Goal: Book appointment/travel/reservation

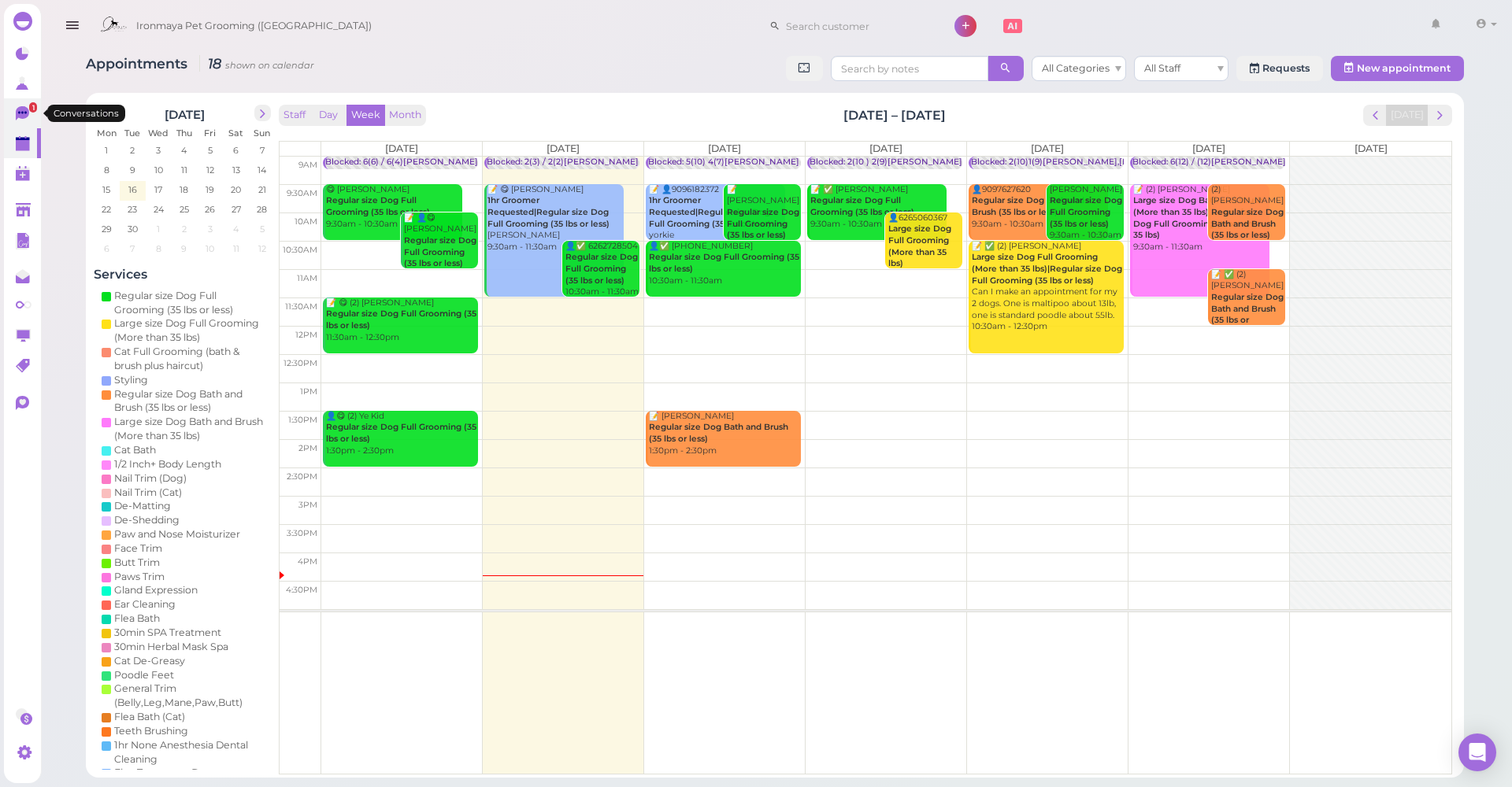
click at [15, 121] on link "1" at bounding box center [23, 113] width 37 height 30
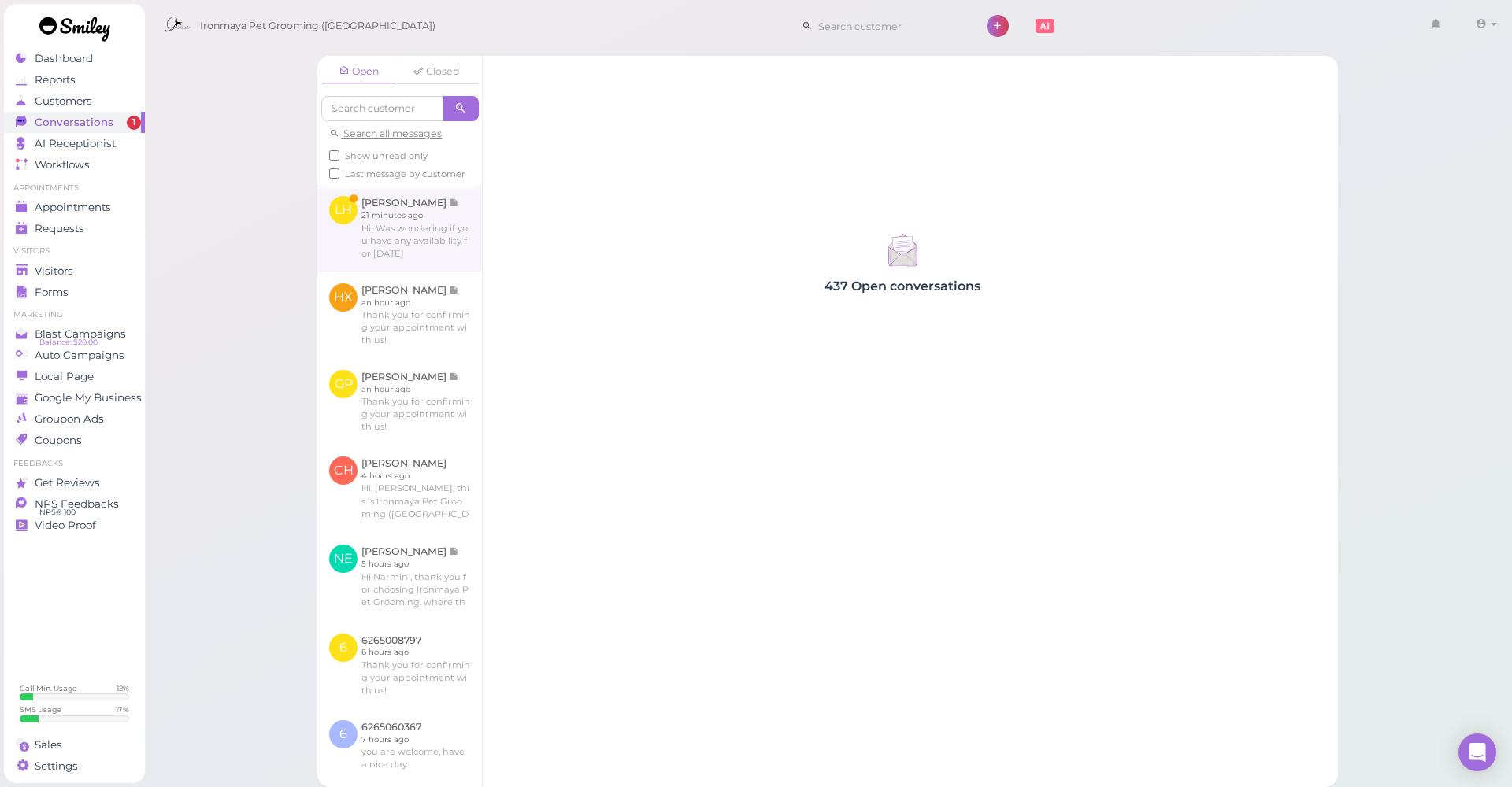
click at [361, 231] on link at bounding box center [399, 227] width 164 height 87
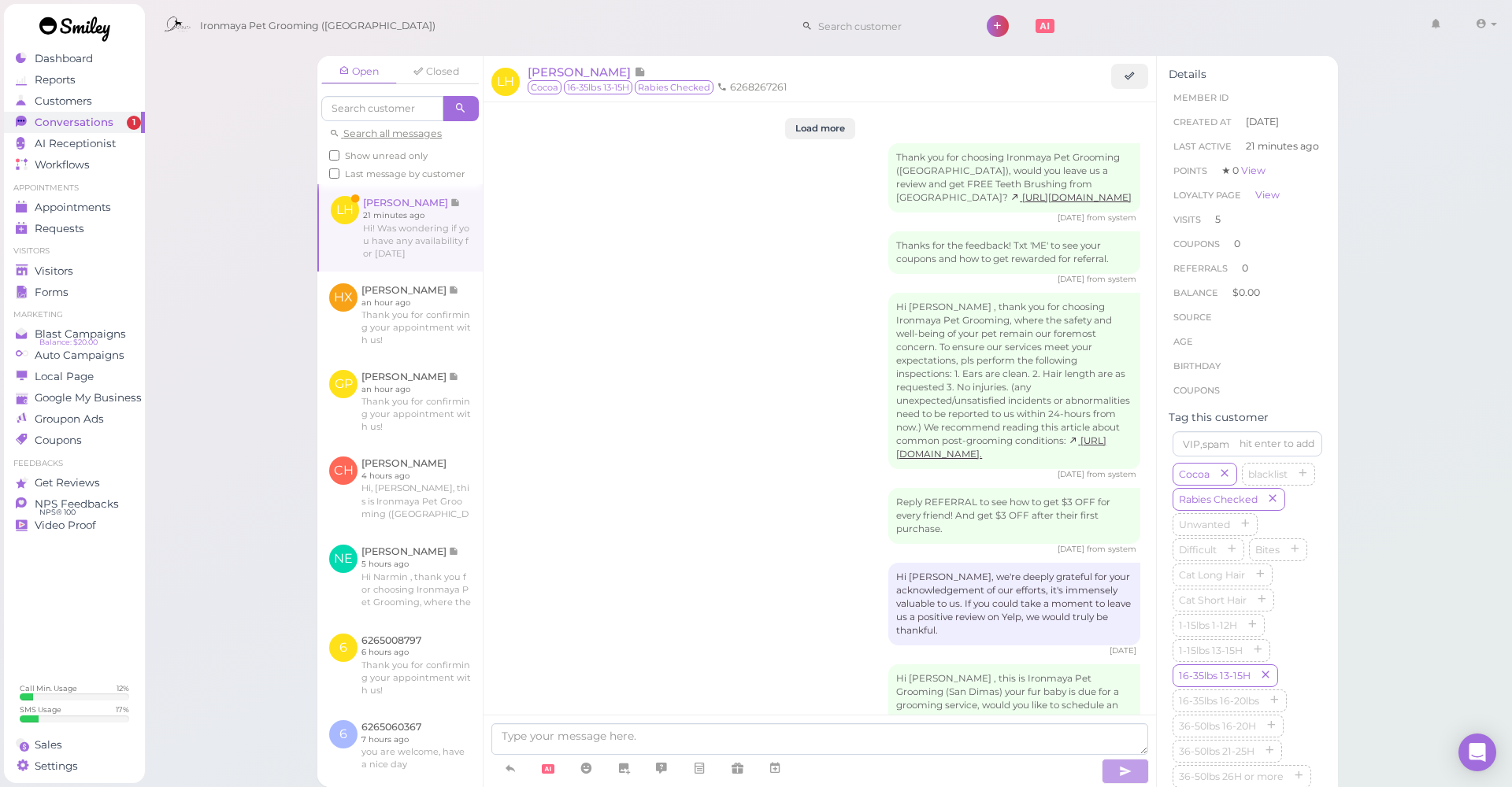
scroll to position [2170, 0]
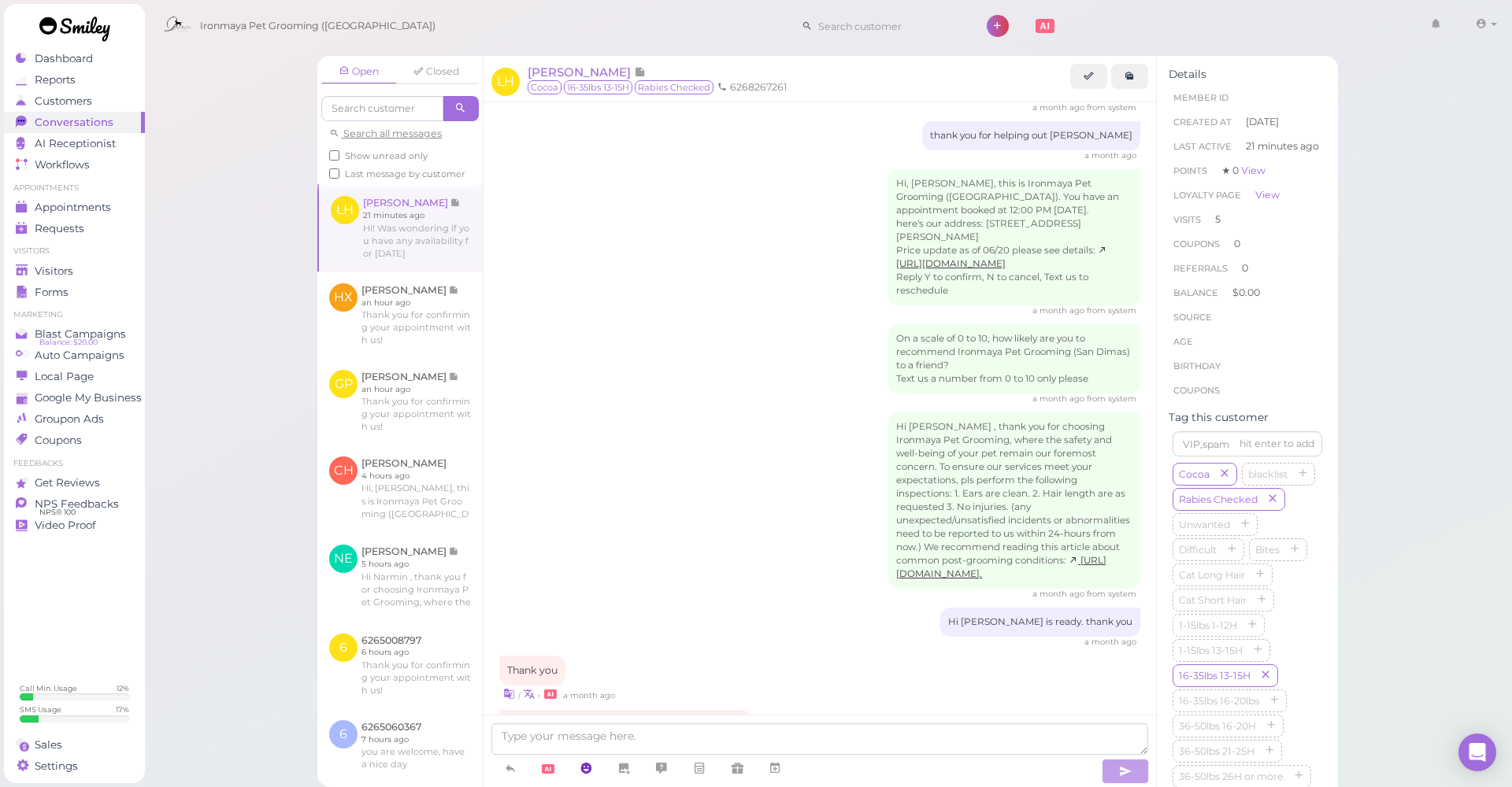
click at [604, 408] on link at bounding box center [586, 768] width 38 height 28
click at [617, 408] on textarea at bounding box center [820, 739] width 657 height 32
type textarea "O"
type textarea "f"
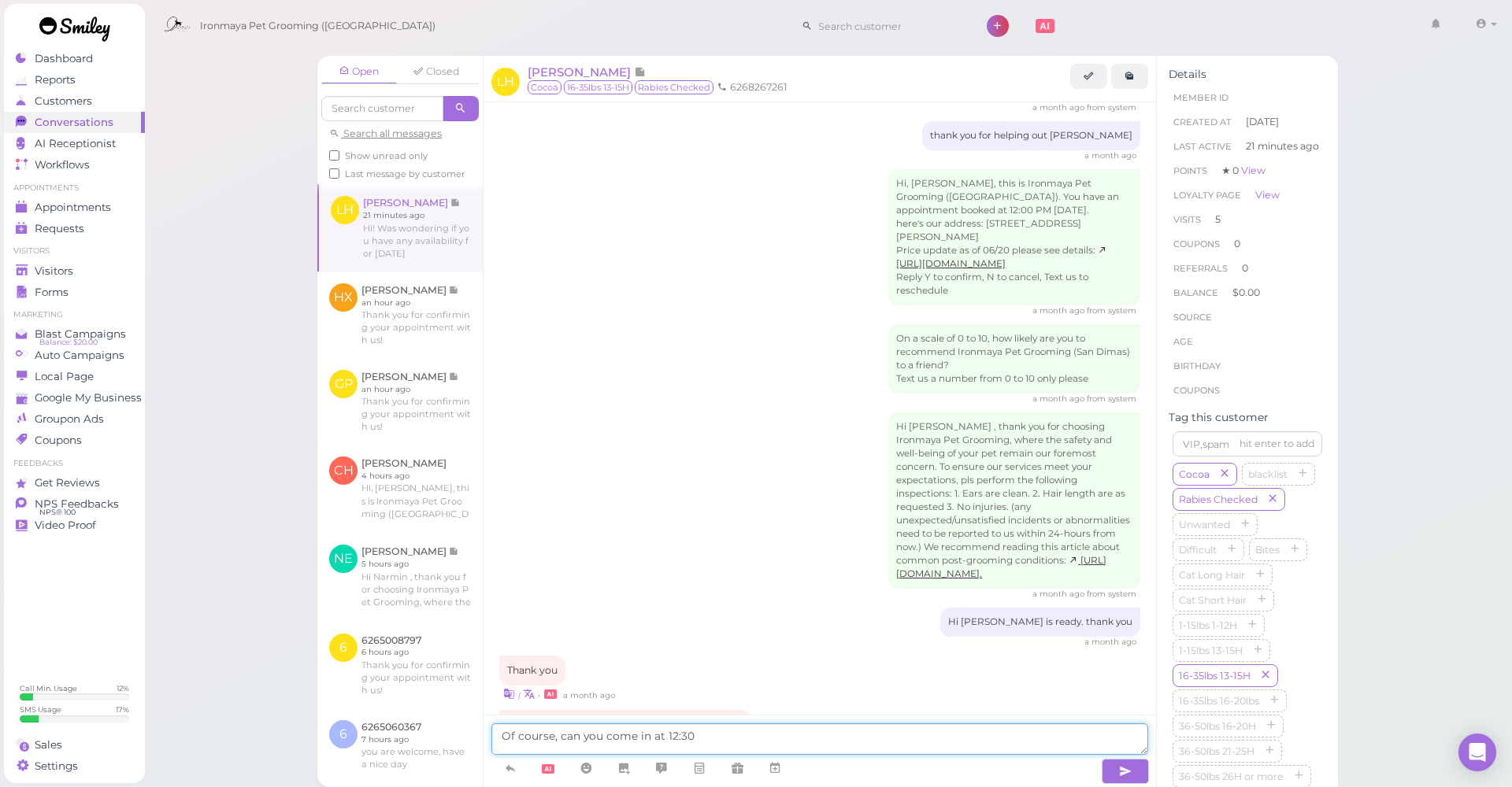
type textarea "Of course, can you come in at 12:30?"
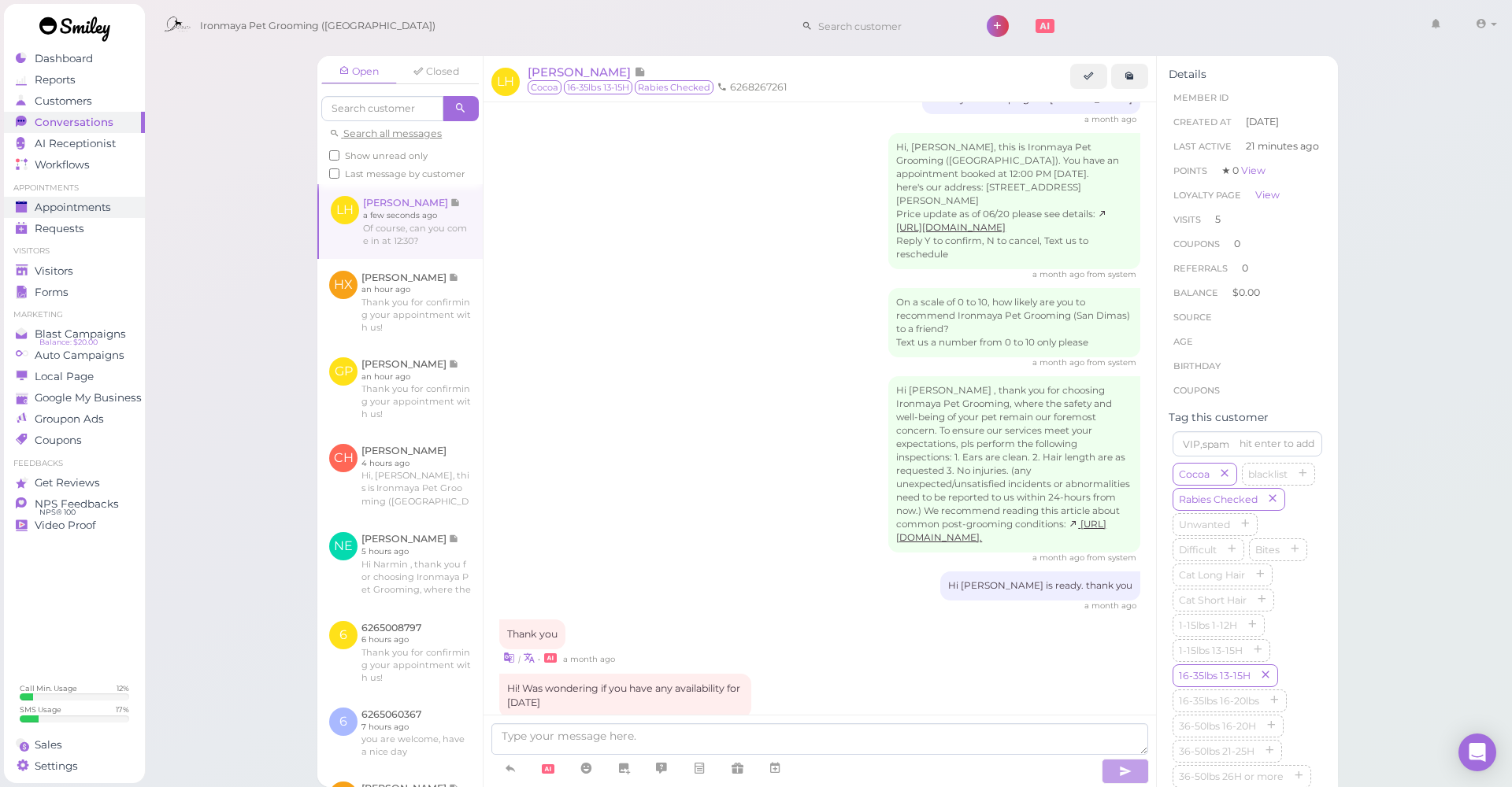
click at [115, 206] on div "Appointments" at bounding box center [72, 207] width 113 height 14
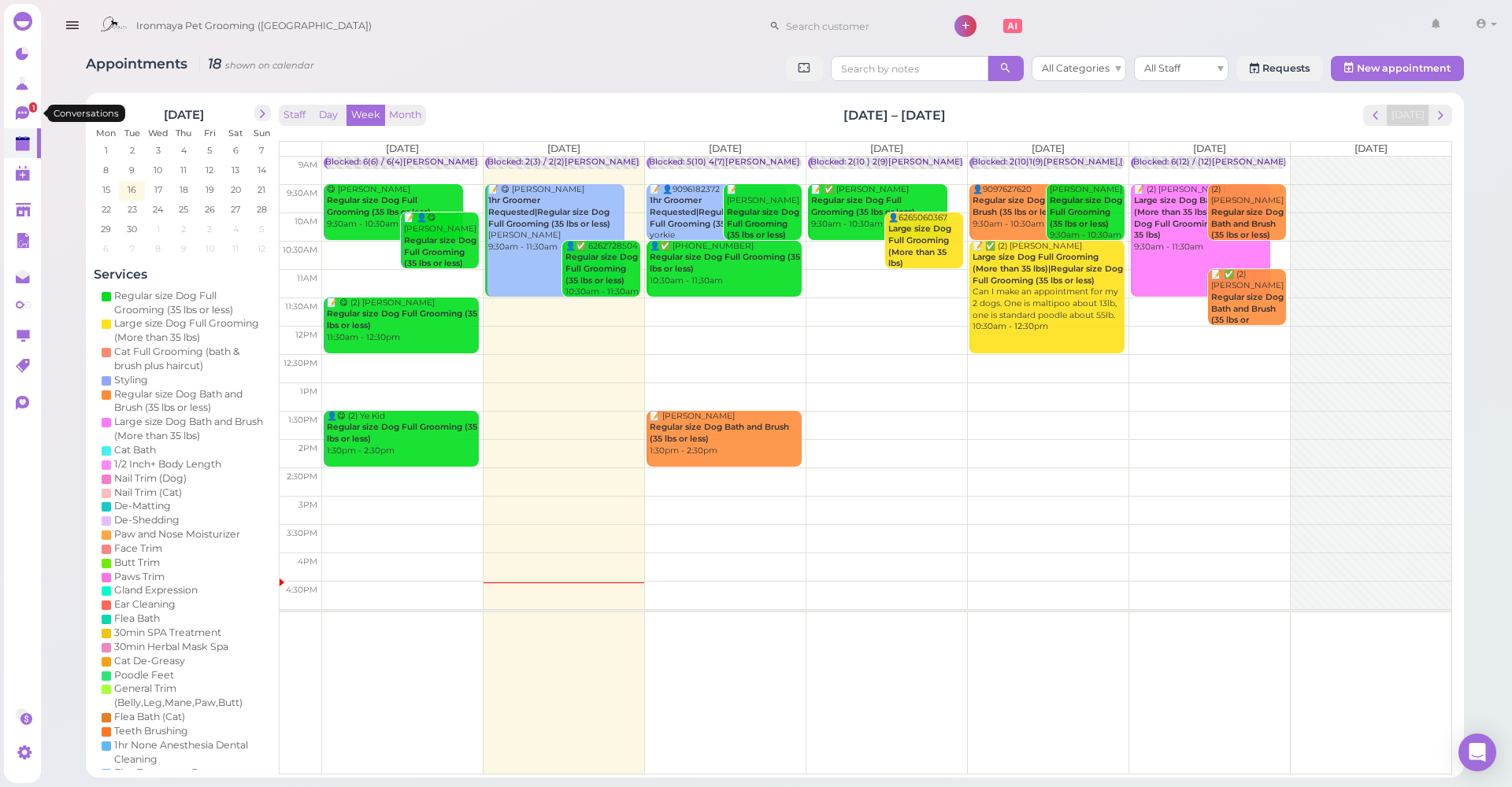
click at [27, 113] on icon at bounding box center [22, 113] width 14 height 15
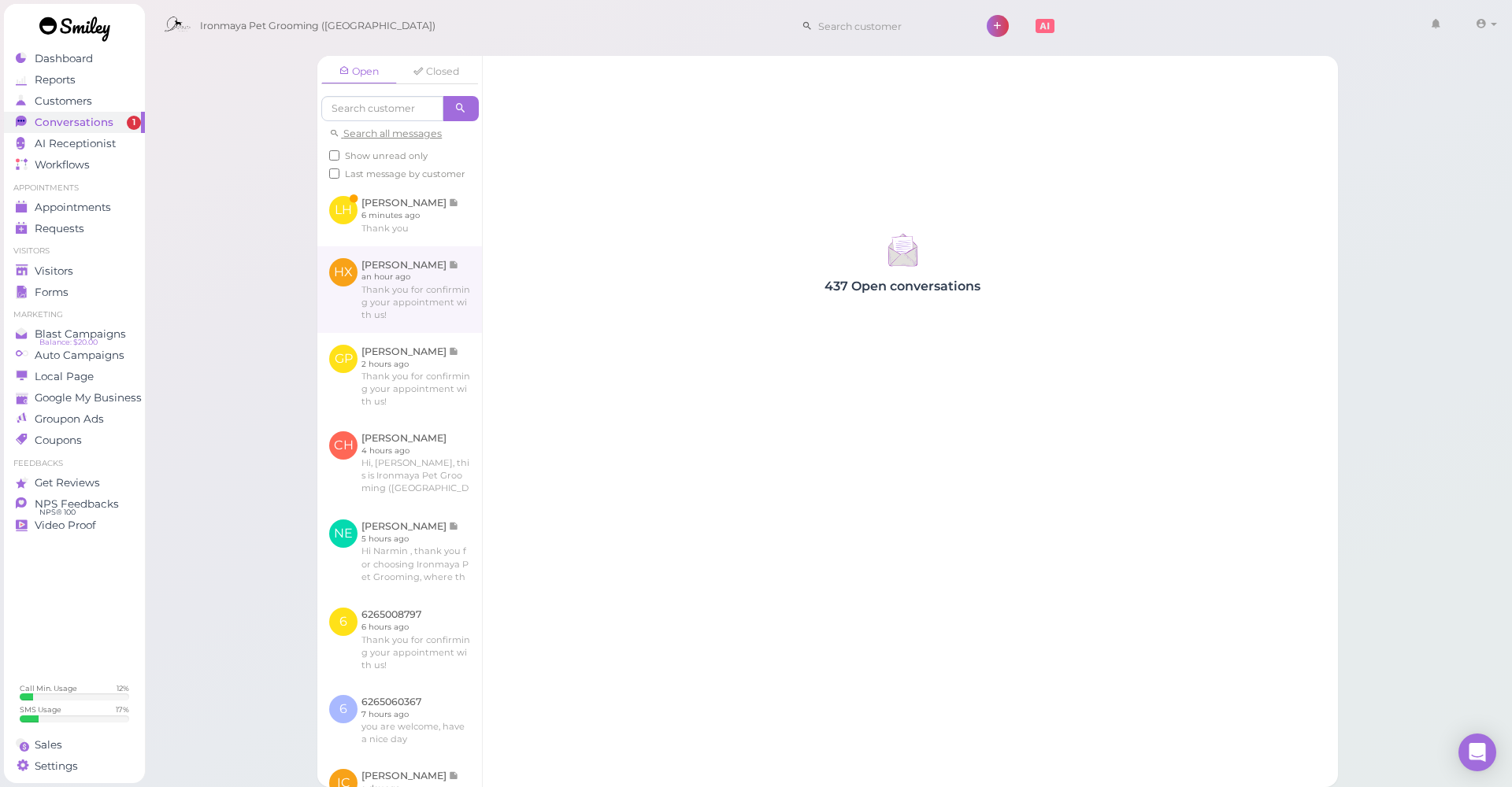
click at [326, 260] on link at bounding box center [399, 290] width 164 height 87
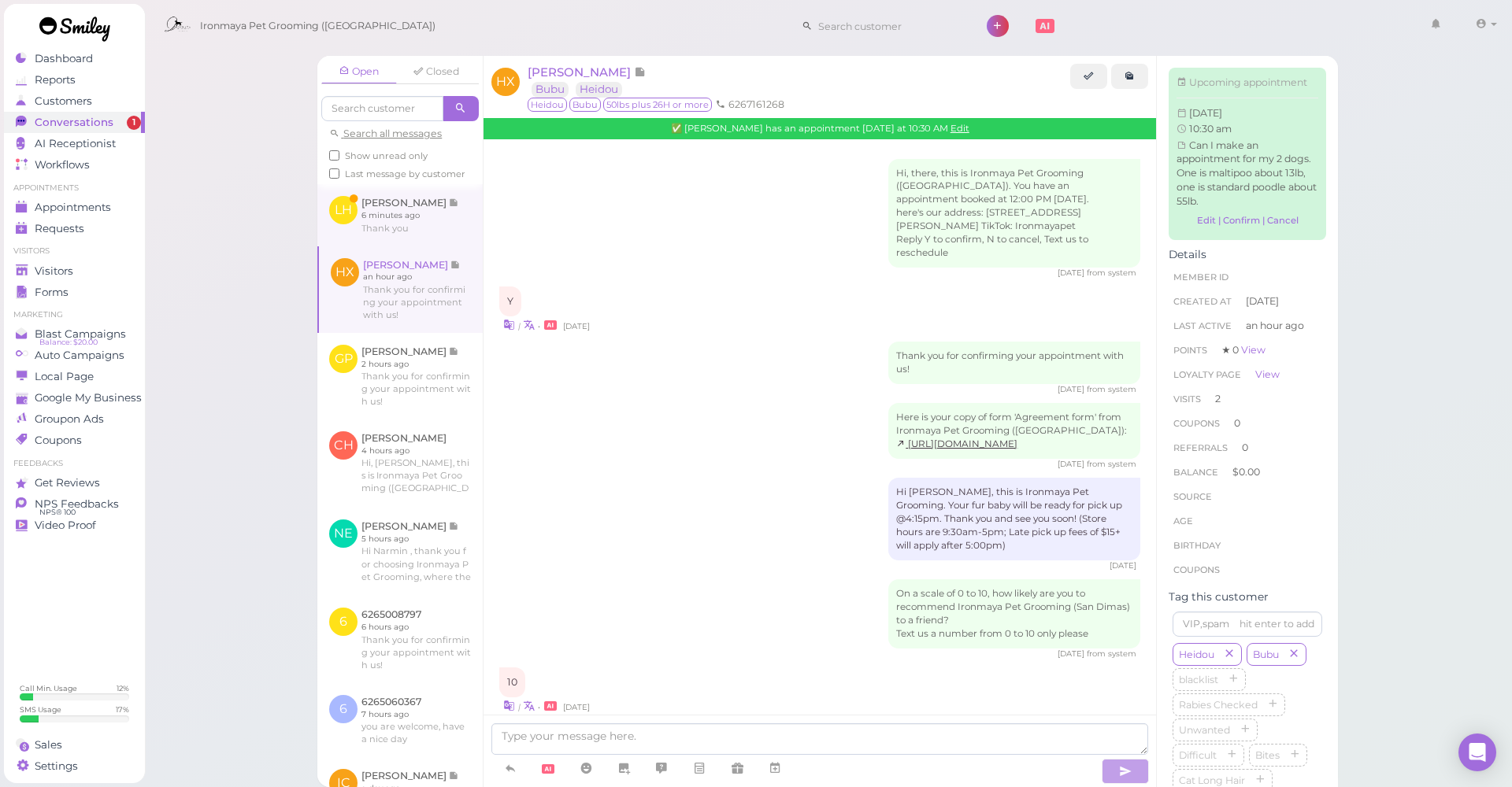
click at [375, 230] on link at bounding box center [400, 215] width 165 height 61
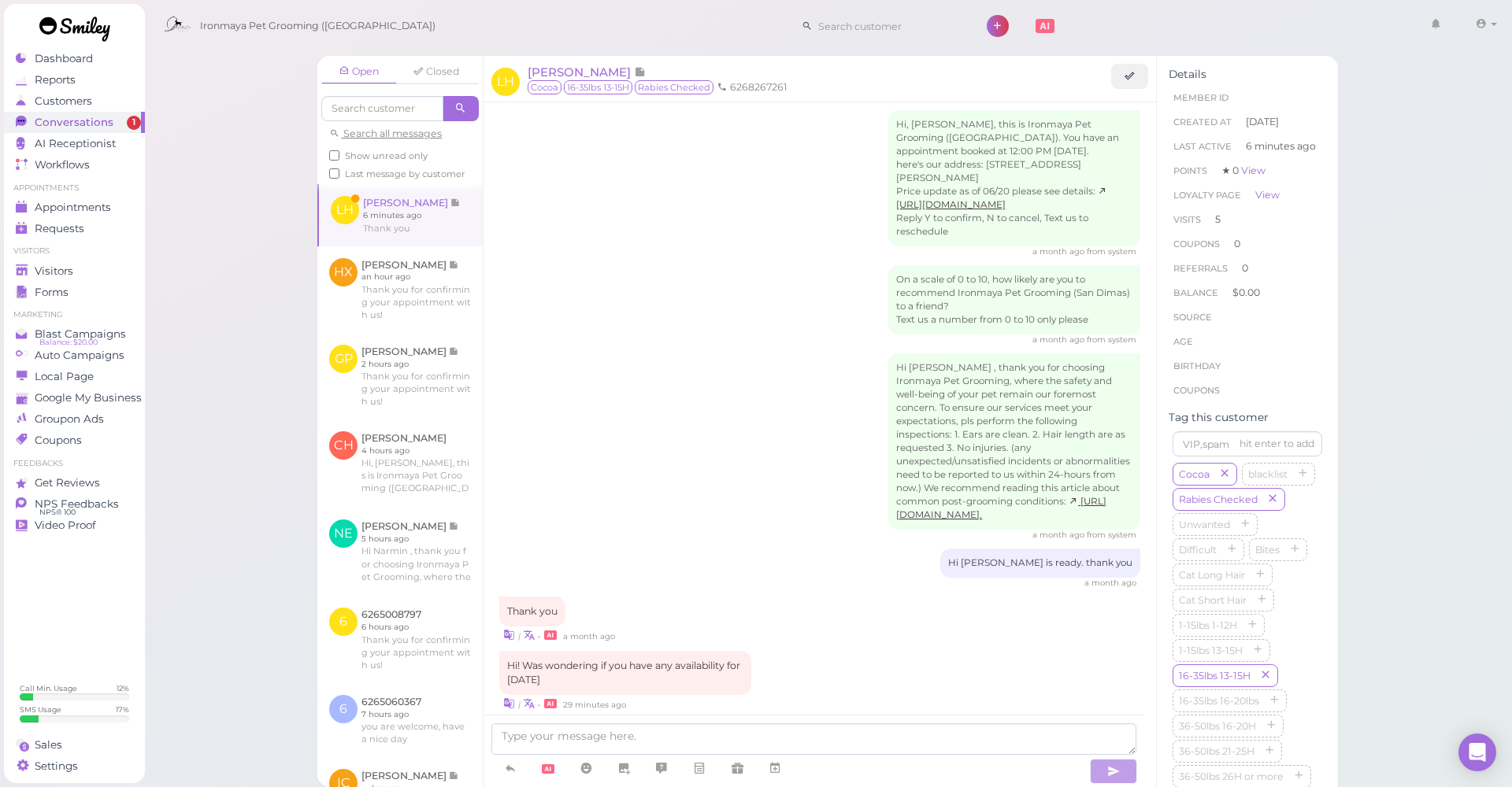
scroll to position [1981, 0]
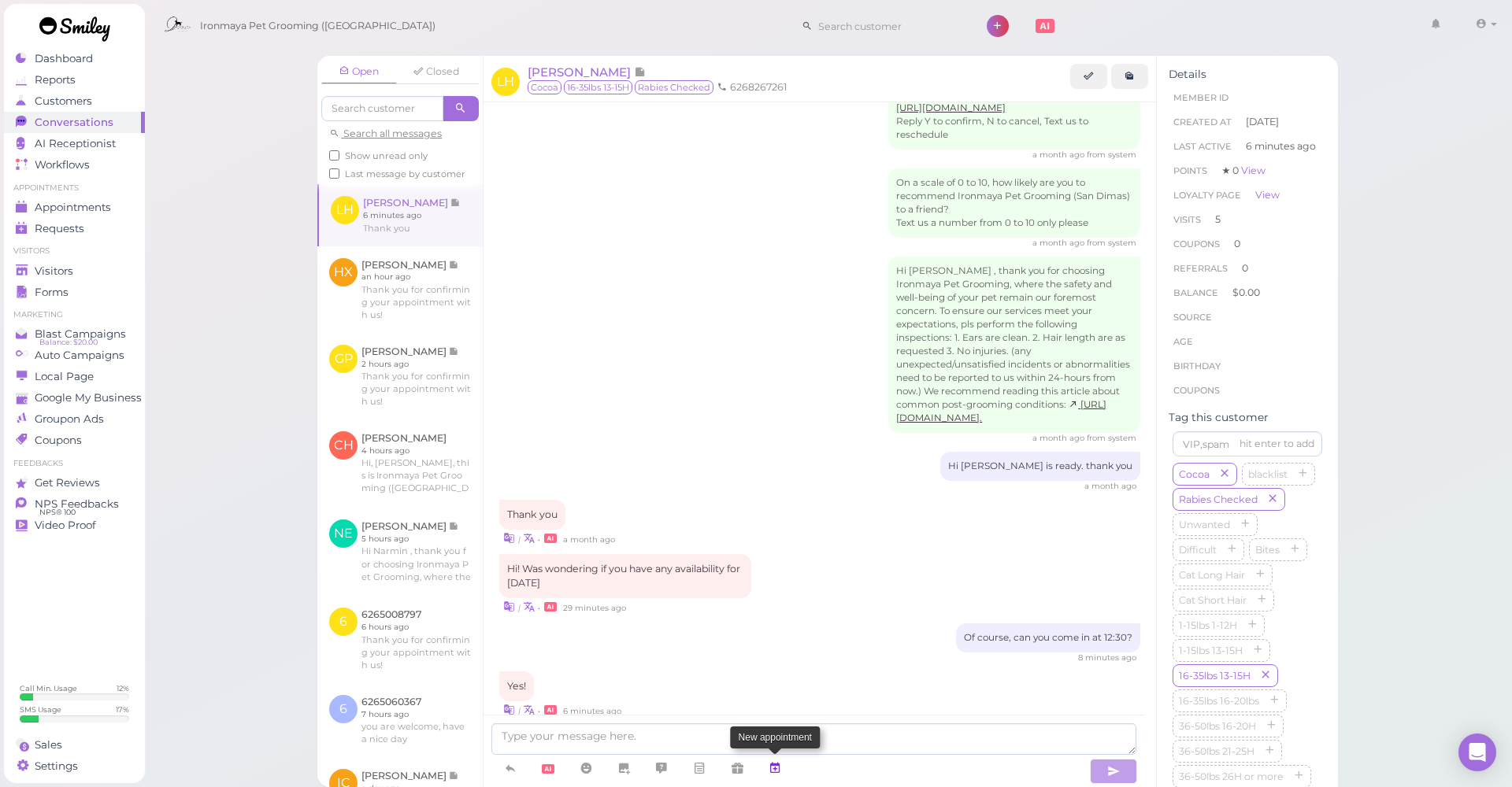
click at [617, 408] on icon at bounding box center [775, 768] width 13 height 15
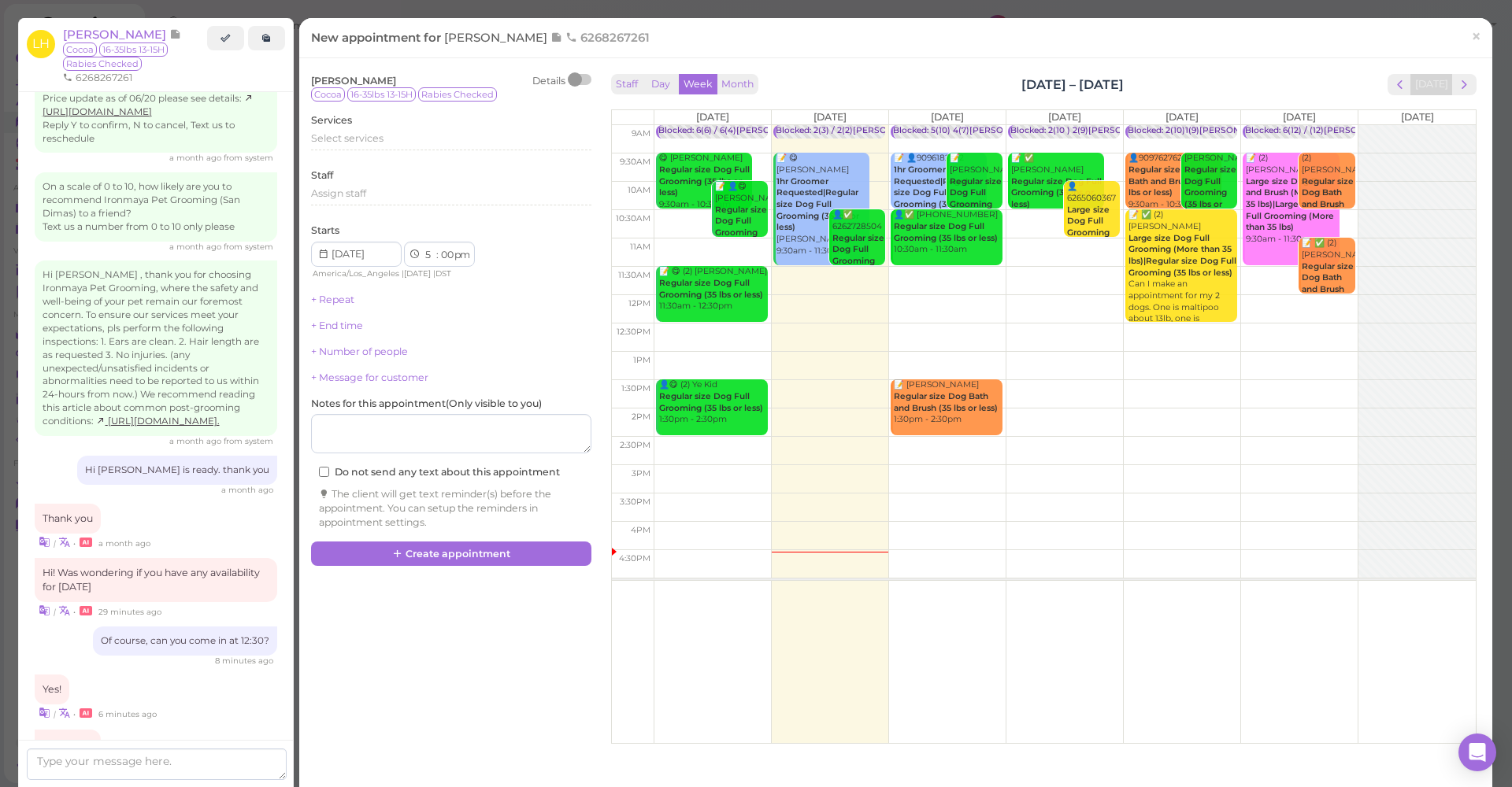
click at [617, 328] on td at bounding box center [1065, 337] width 822 height 28
type input "[DATE]"
select select "12"
select select "30"
click at [342, 134] on span "Select services" at bounding box center [347, 138] width 73 height 12
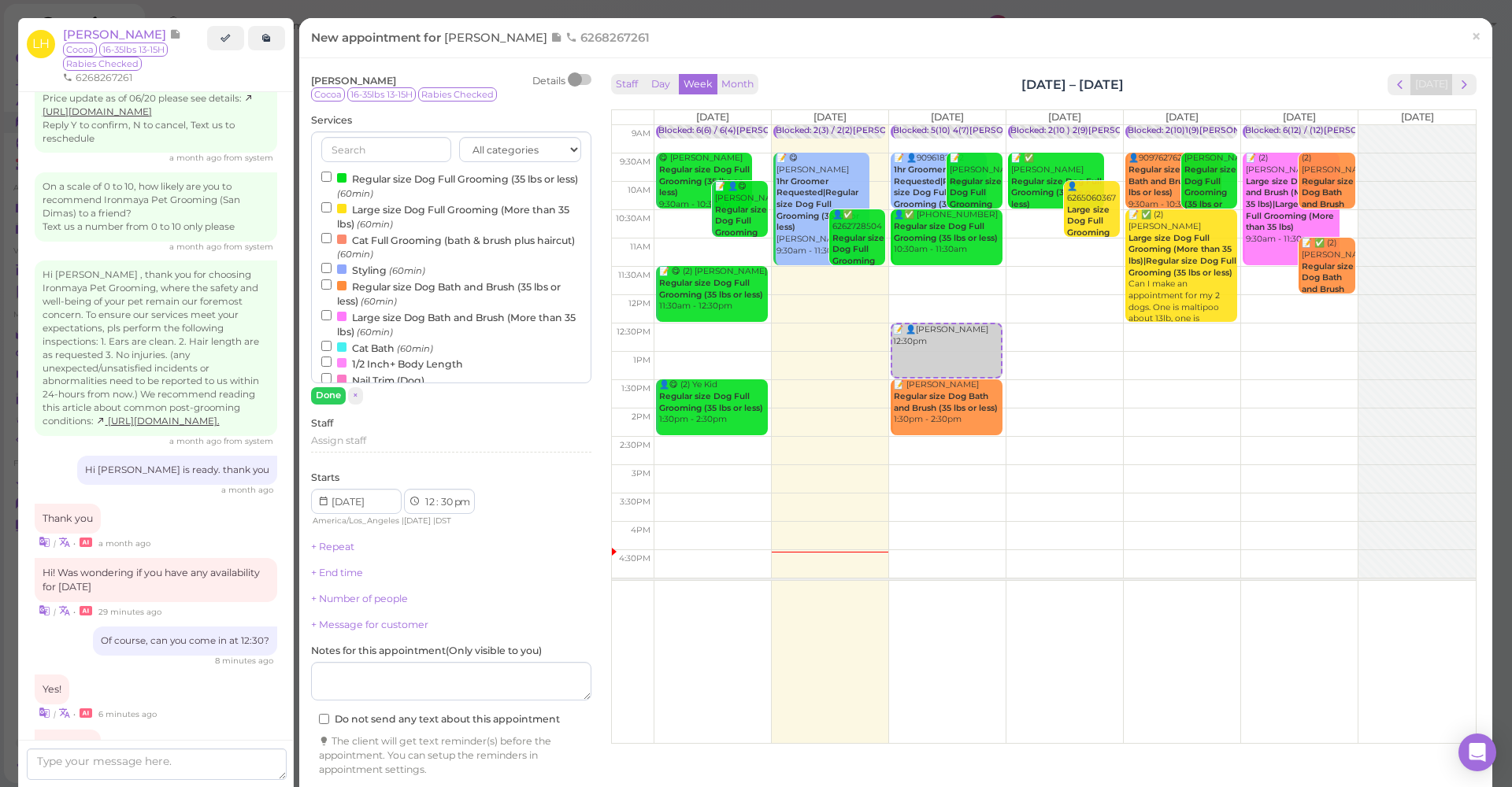
click at [359, 182] on label "Regular size Dog Full Grooming (35 lbs or less) (60min)" at bounding box center [451, 185] width 260 height 31
click at [332, 182] on input "Regular size Dog Full Grooming (35 lbs or less) (60min)" at bounding box center [326, 176] width 11 height 11
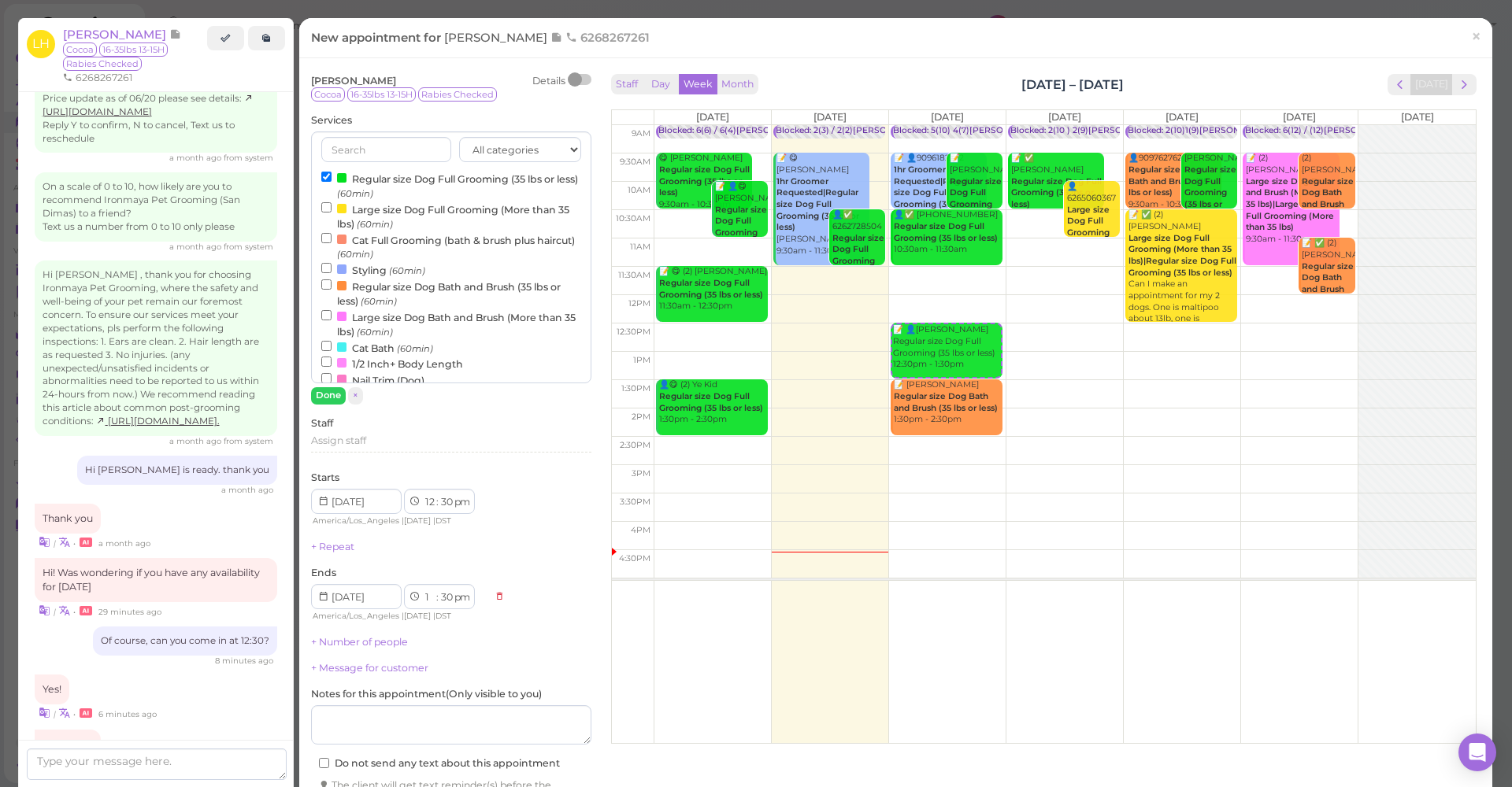
click at [328, 383] on div "All categories Full Grooming Bath & Brush Add-ons Special Requests Ironmaya Mer…" at bounding box center [451, 268] width 281 height 273
click at [328, 390] on button "Done" at bounding box center [328, 396] width 35 height 16
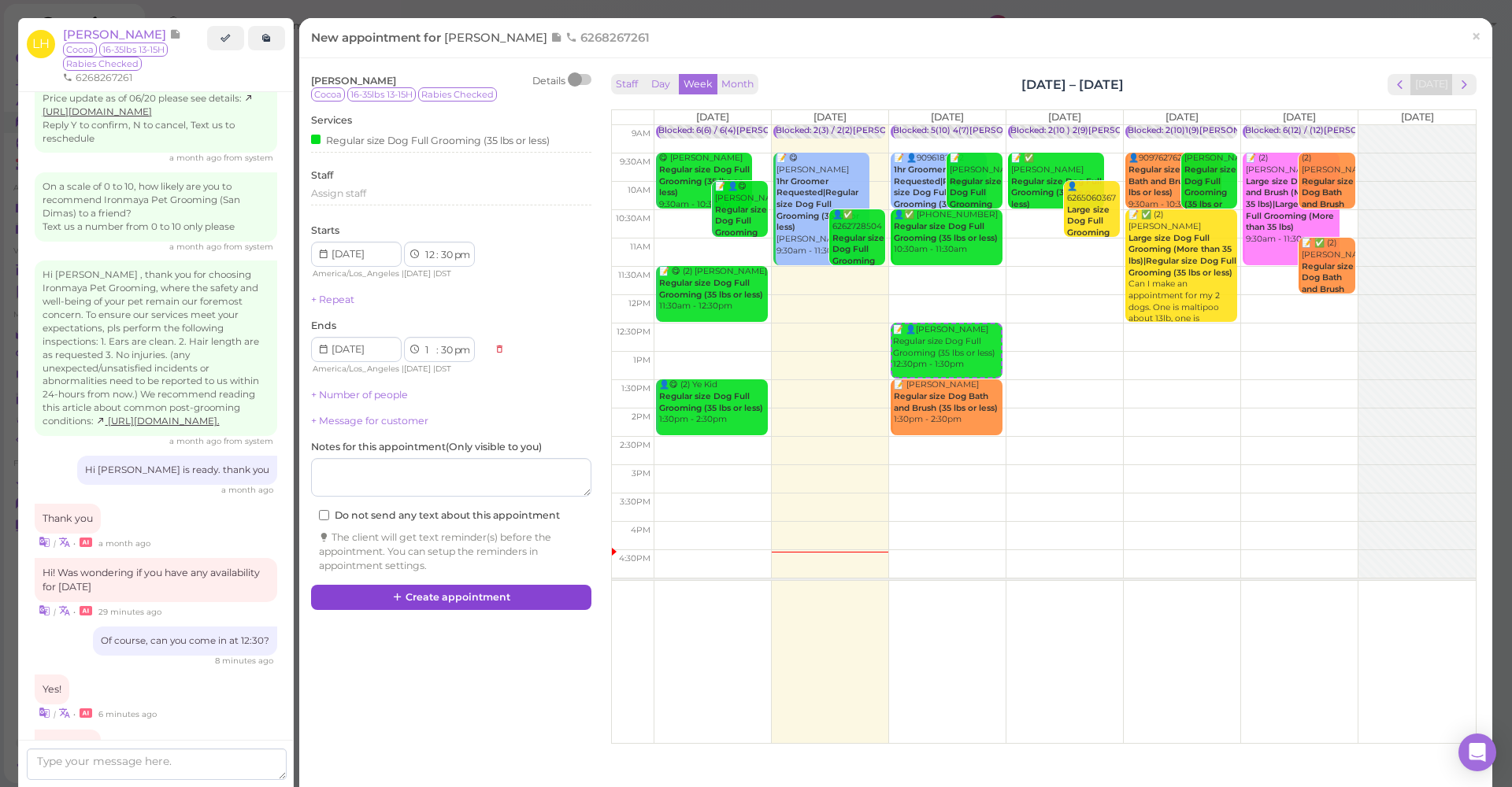
click at [449, 408] on button "Create appointment" at bounding box center [451, 597] width 281 height 25
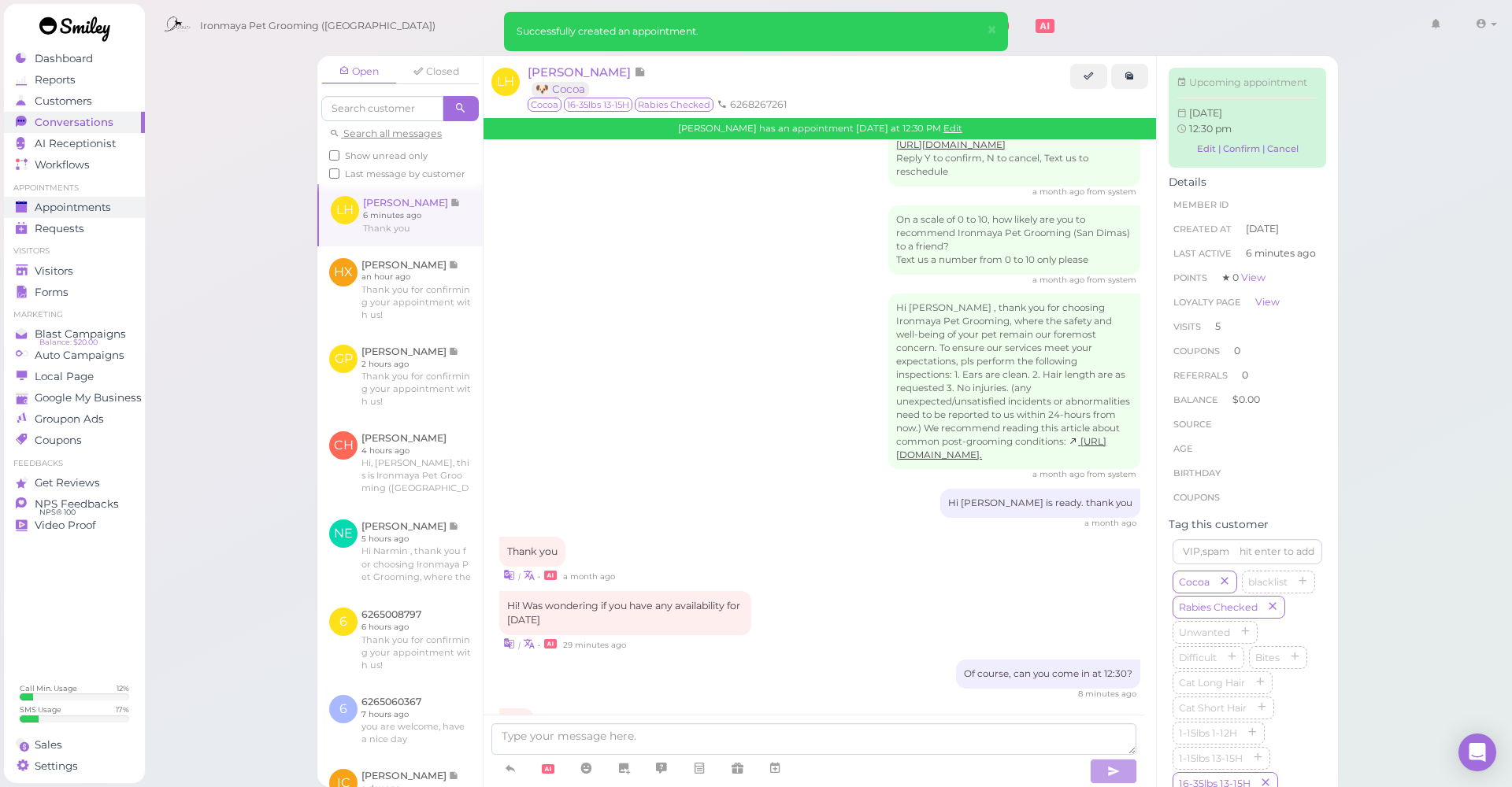
scroll to position [2136, 0]
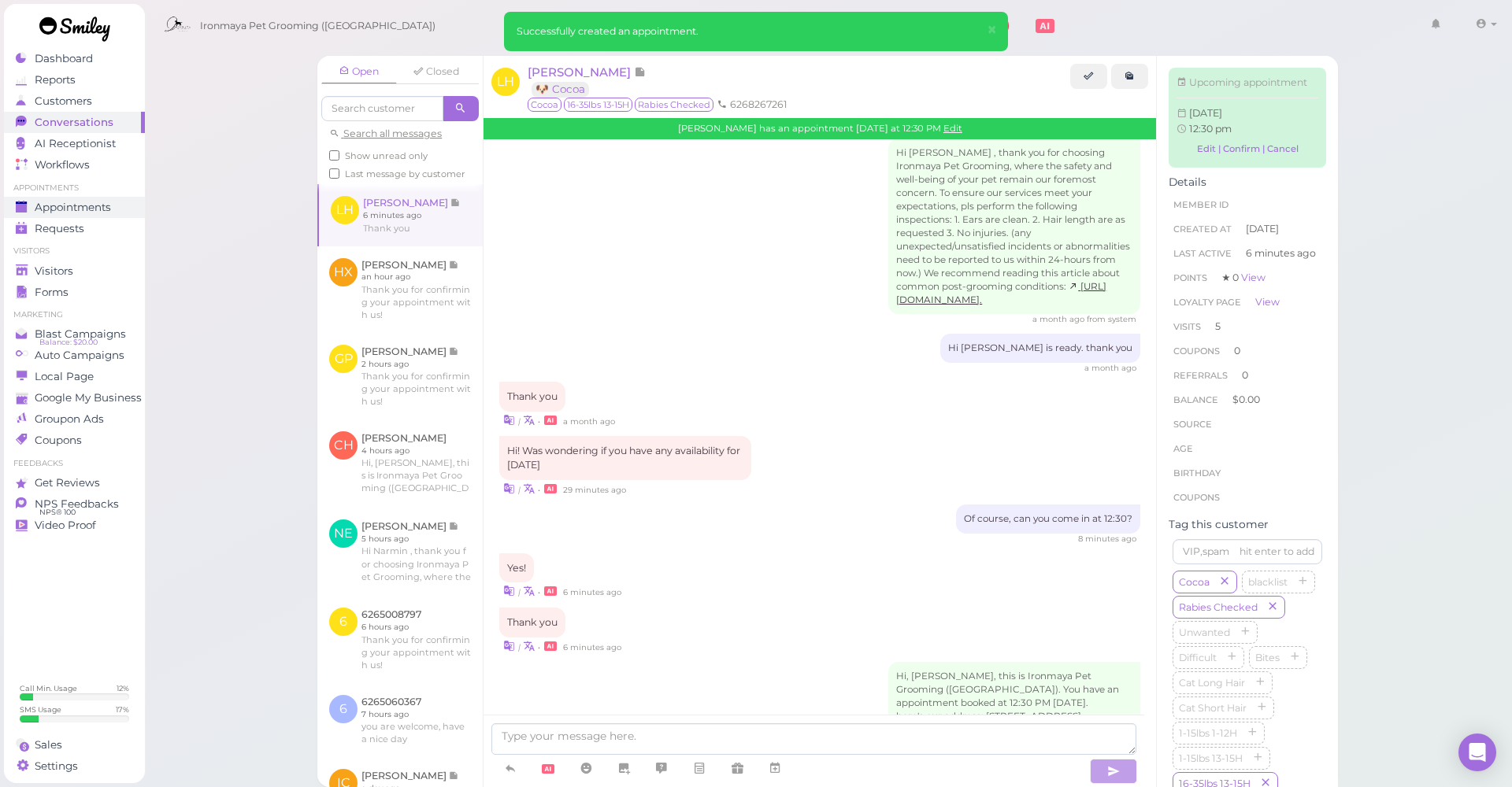
click at [70, 209] on span "Appointments" at bounding box center [73, 207] width 76 height 14
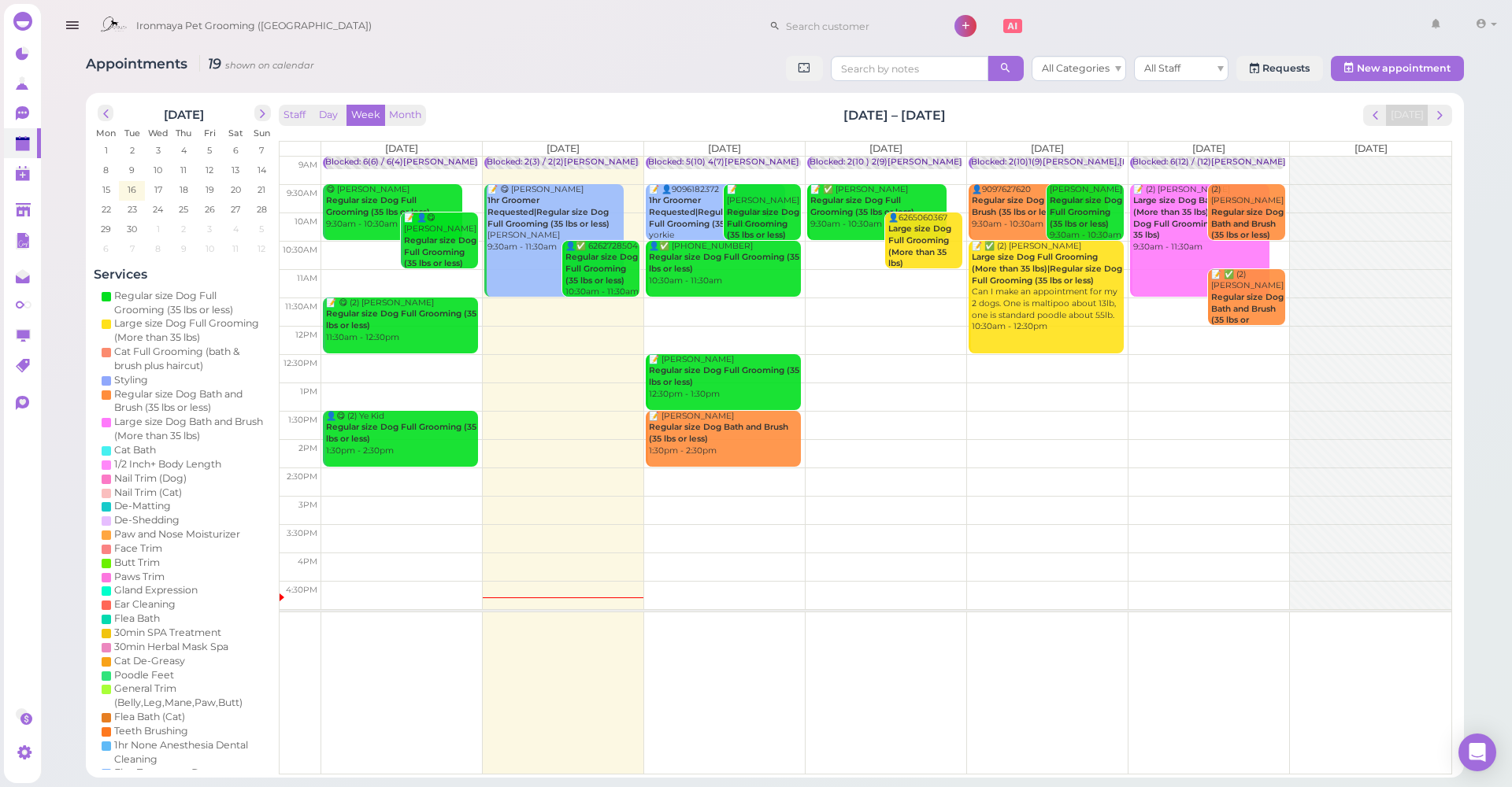
click at [13, 0] on html "Dashboard Reports Customers Conversations 0" at bounding box center [756, 393] width 1512 height 787
